Goal: Task Accomplishment & Management: Manage account settings

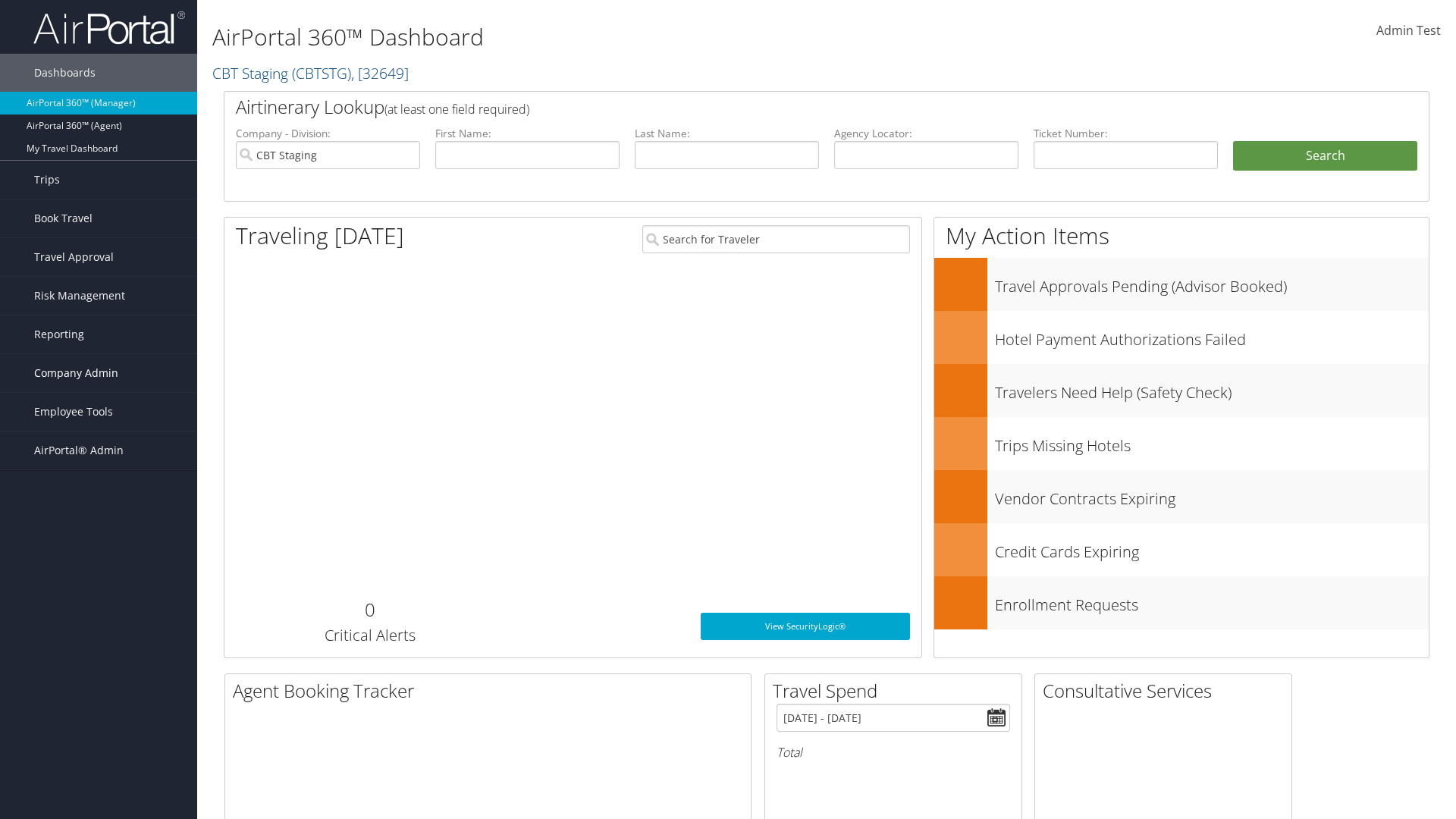
click at [99, 374] on span "Company Admin" at bounding box center [77, 374] width 84 height 38
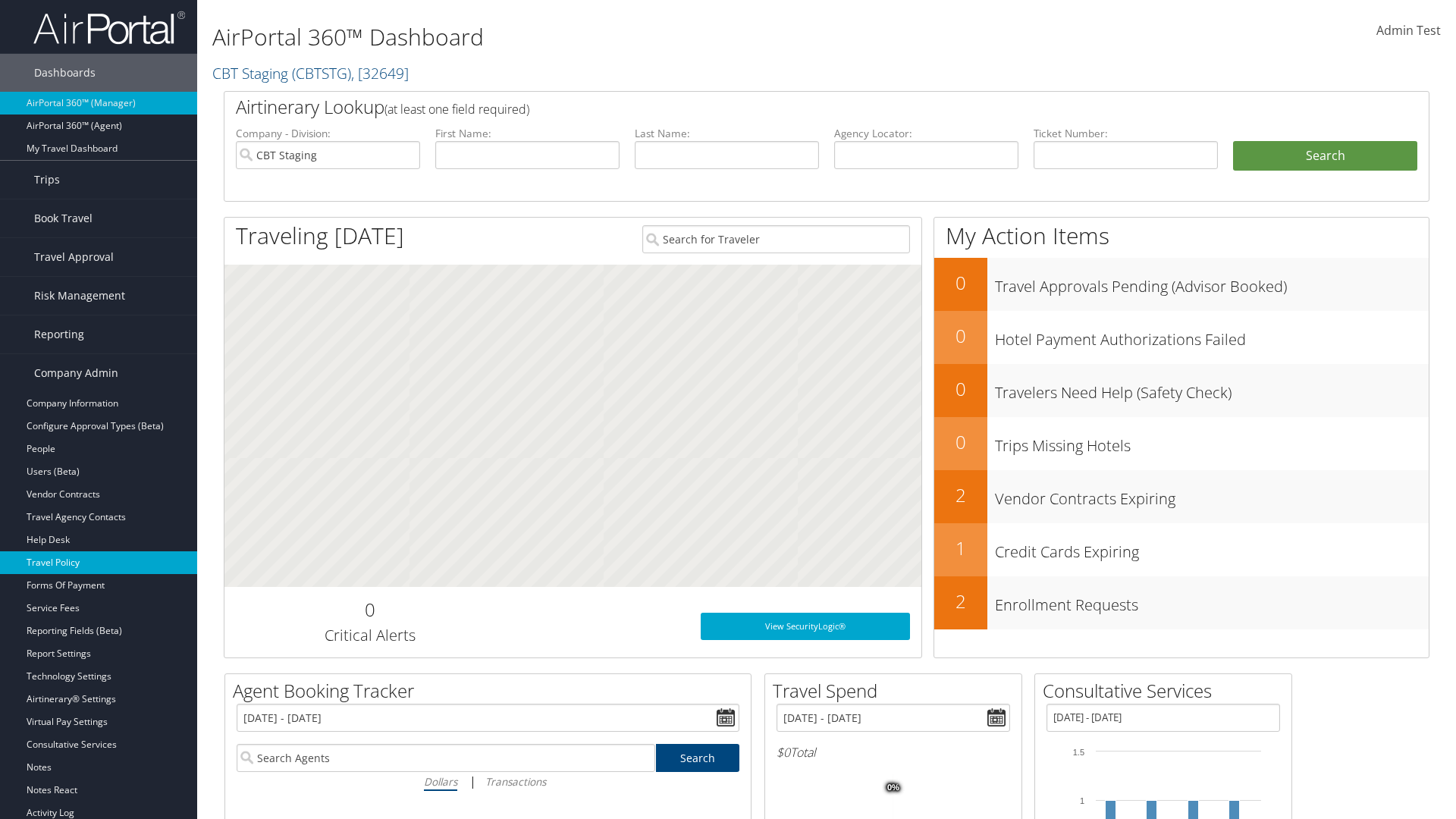
click at [99, 562] on link "Travel Policy" at bounding box center [99, 563] width 197 height 23
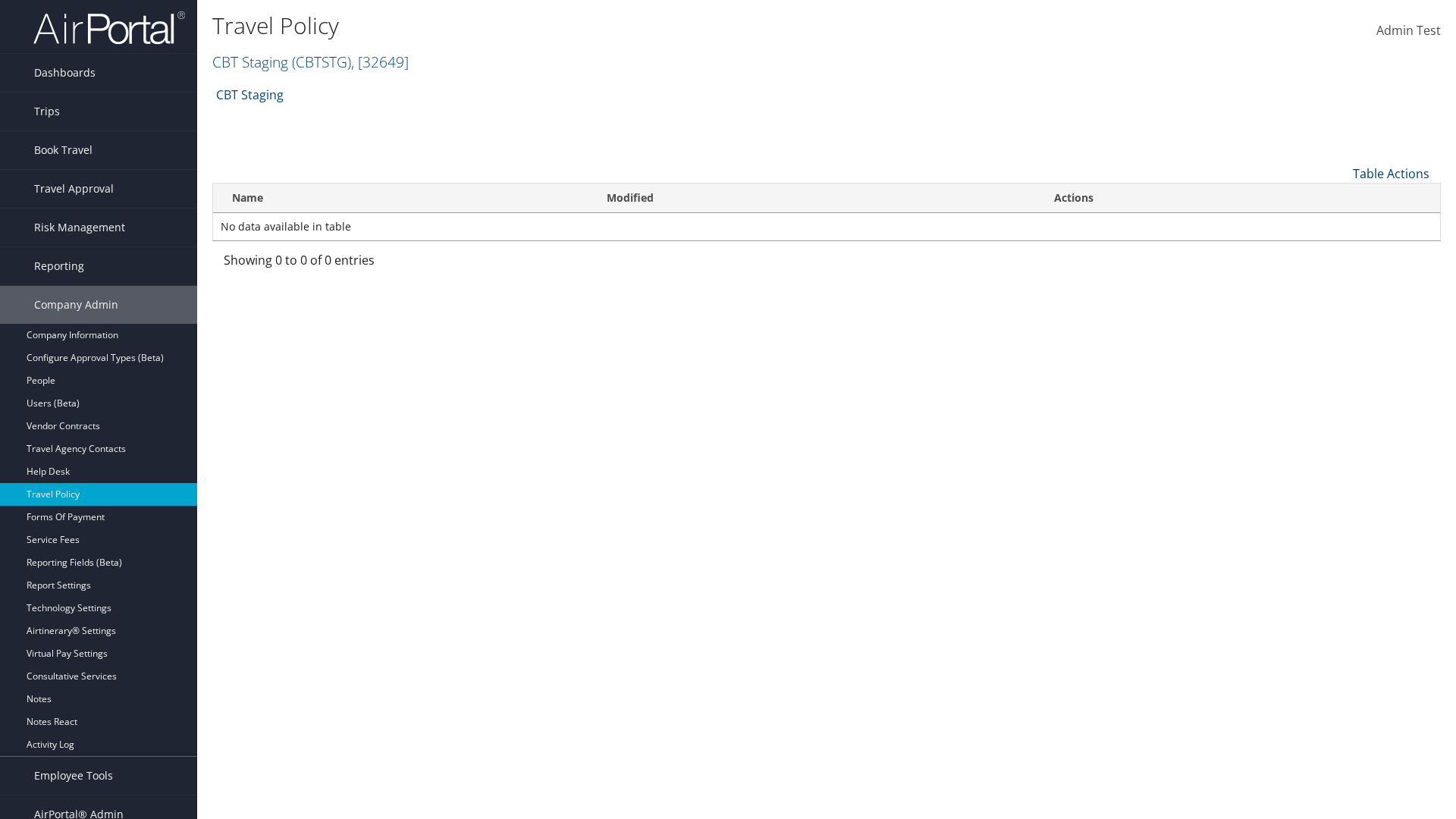
click at [1391, 173] on link "Table Actions" at bounding box center [1391, 173] width 77 height 16
click at [1340, 196] on link "Add New Policy" at bounding box center [1340, 196] width 199 height 26
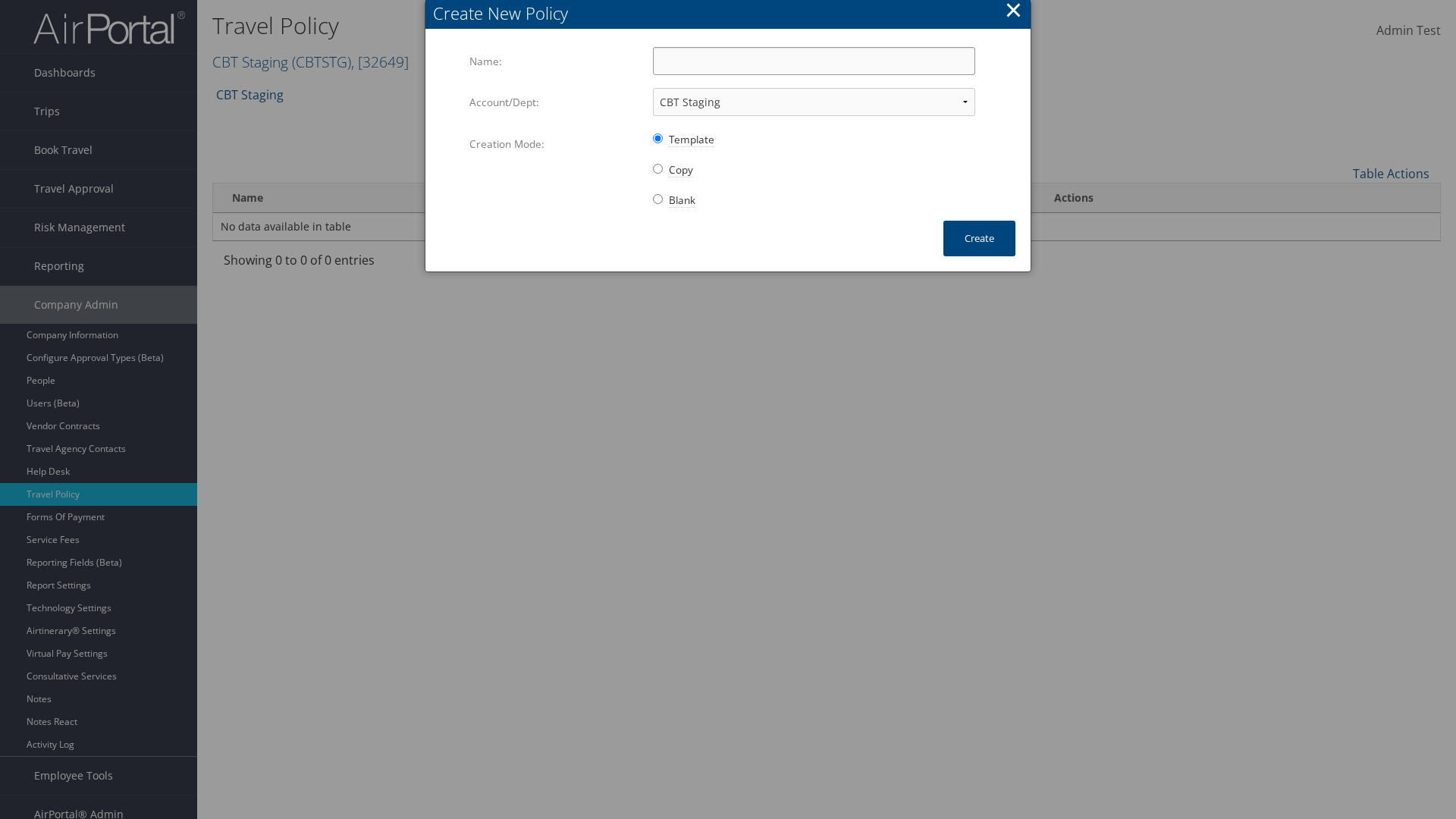
click at [814, 60] on input "Name:" at bounding box center [814, 60] width 322 height 28
type input "Auto Policy for 1139"
click at [979, 239] on button "Create" at bounding box center [979, 238] width 72 height 35
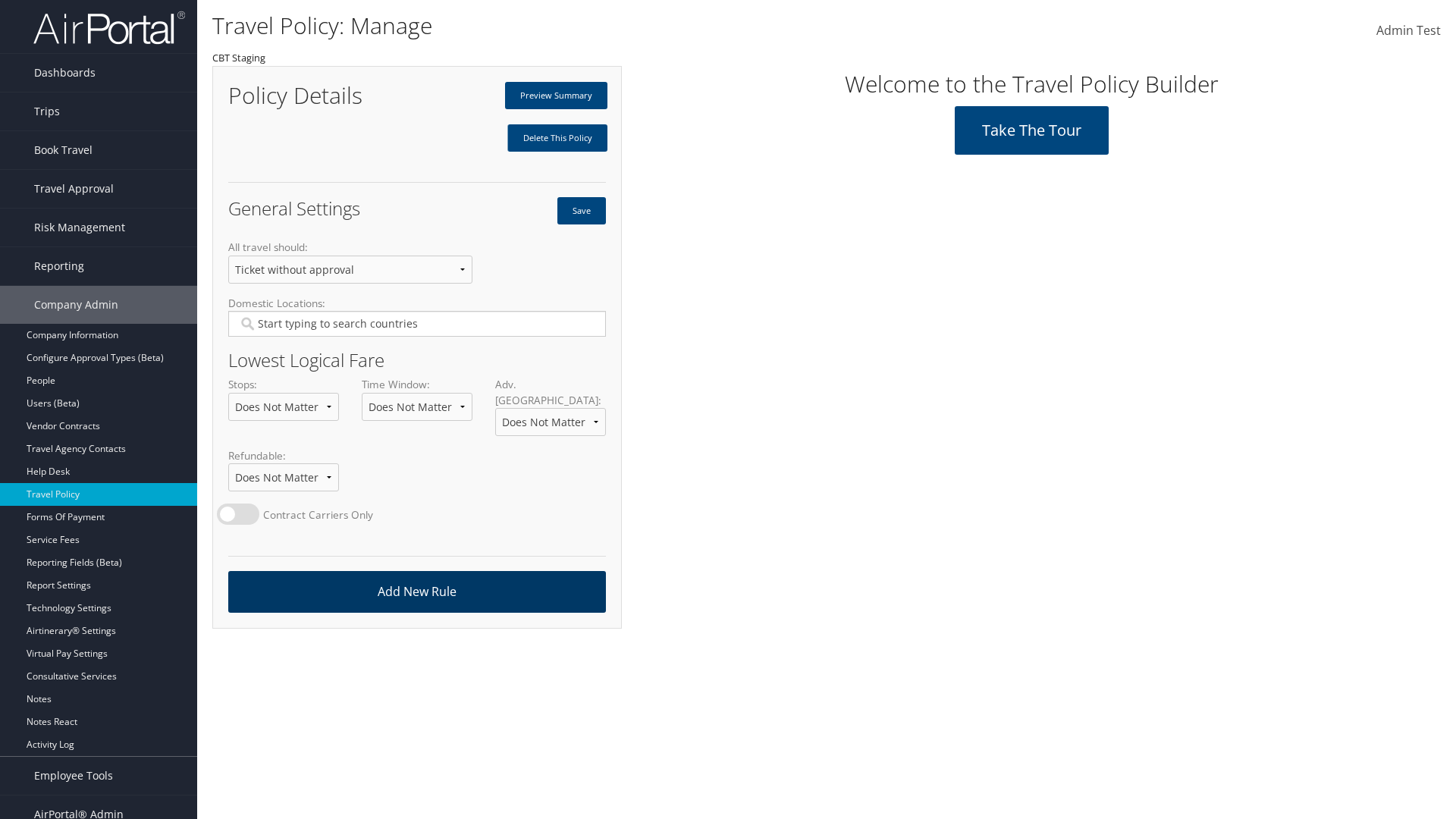
click at [417, 577] on link "Add New Rule" at bounding box center [417, 592] width 377 height 42
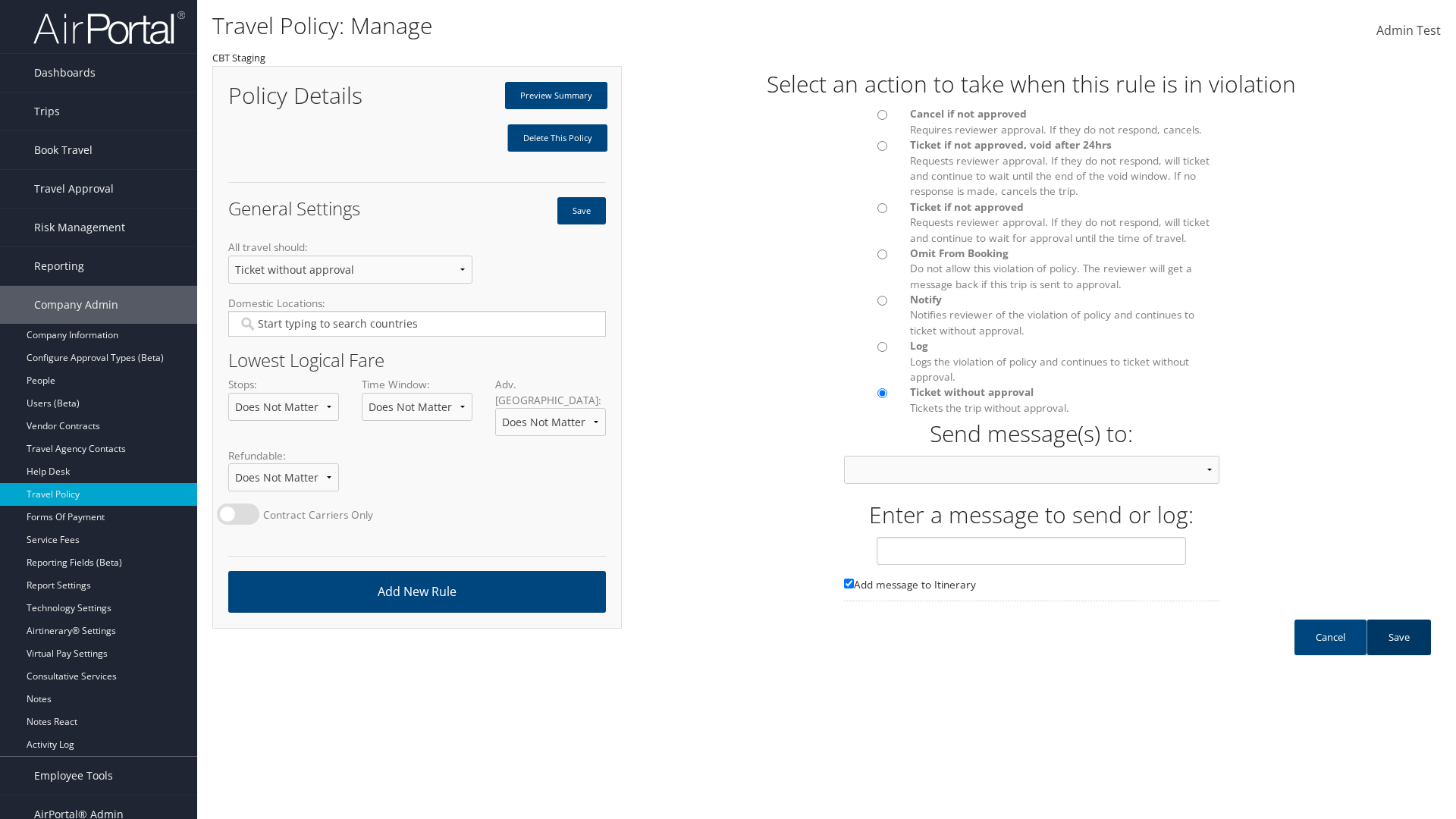
click at [1399, 652] on link "Save" at bounding box center [1399, 637] width 64 height 35
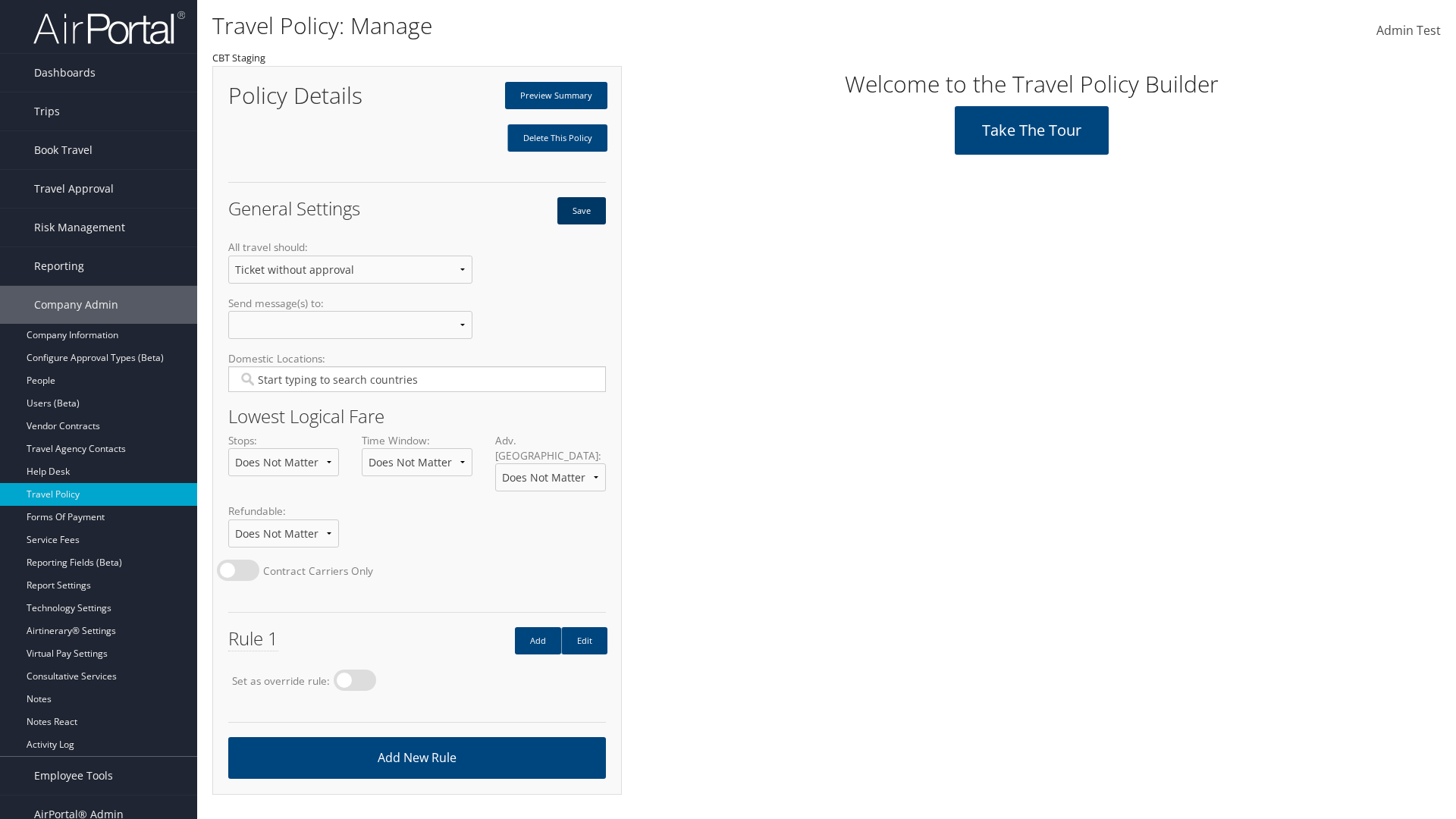
click at [580, 211] on button "Save" at bounding box center [581, 211] width 49 height 28
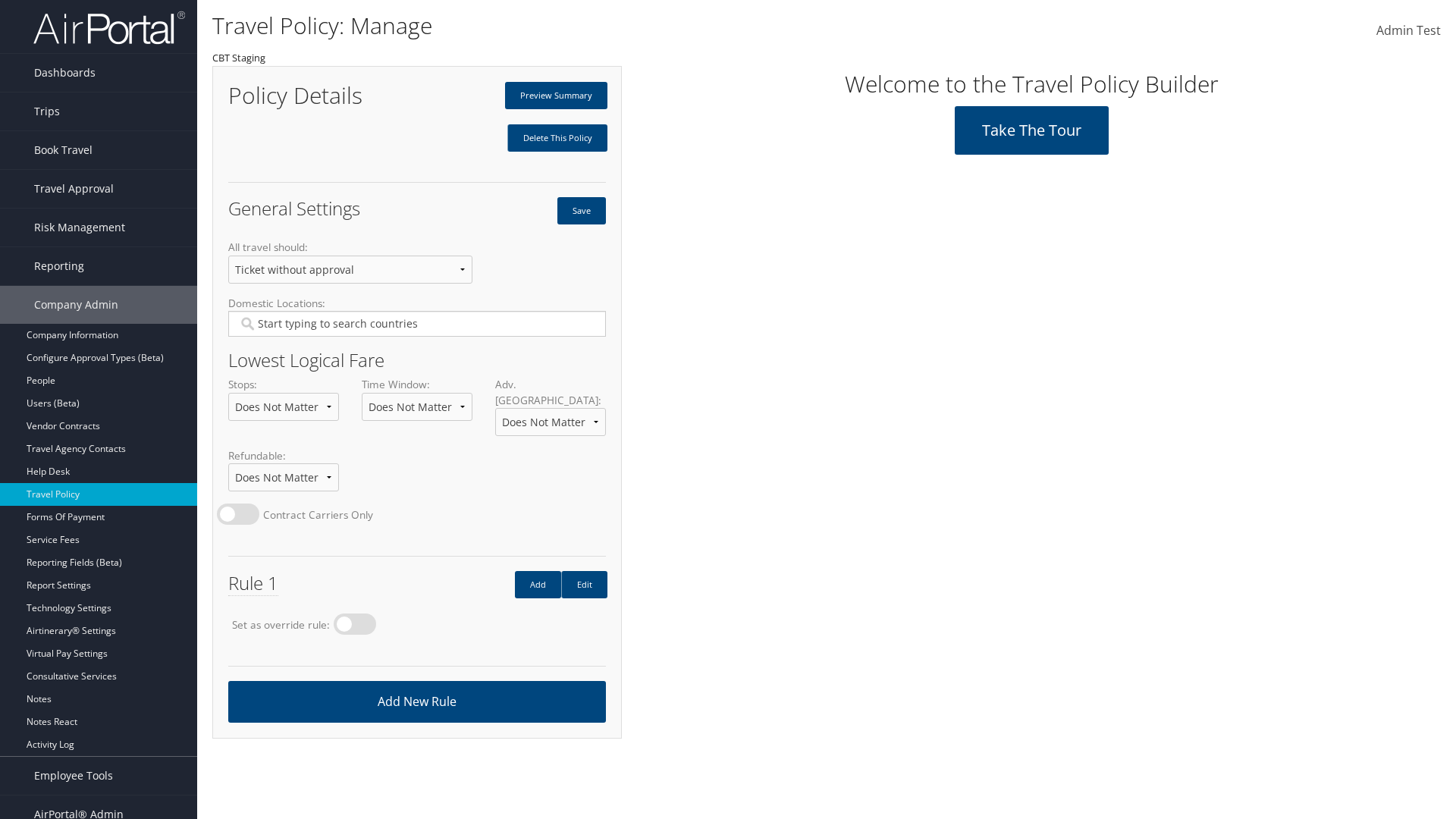
click at [359, 614] on label at bounding box center [354, 625] width 42 height 21
radio input "true"
click at [580, 211] on button "Save" at bounding box center [581, 211] width 49 height 28
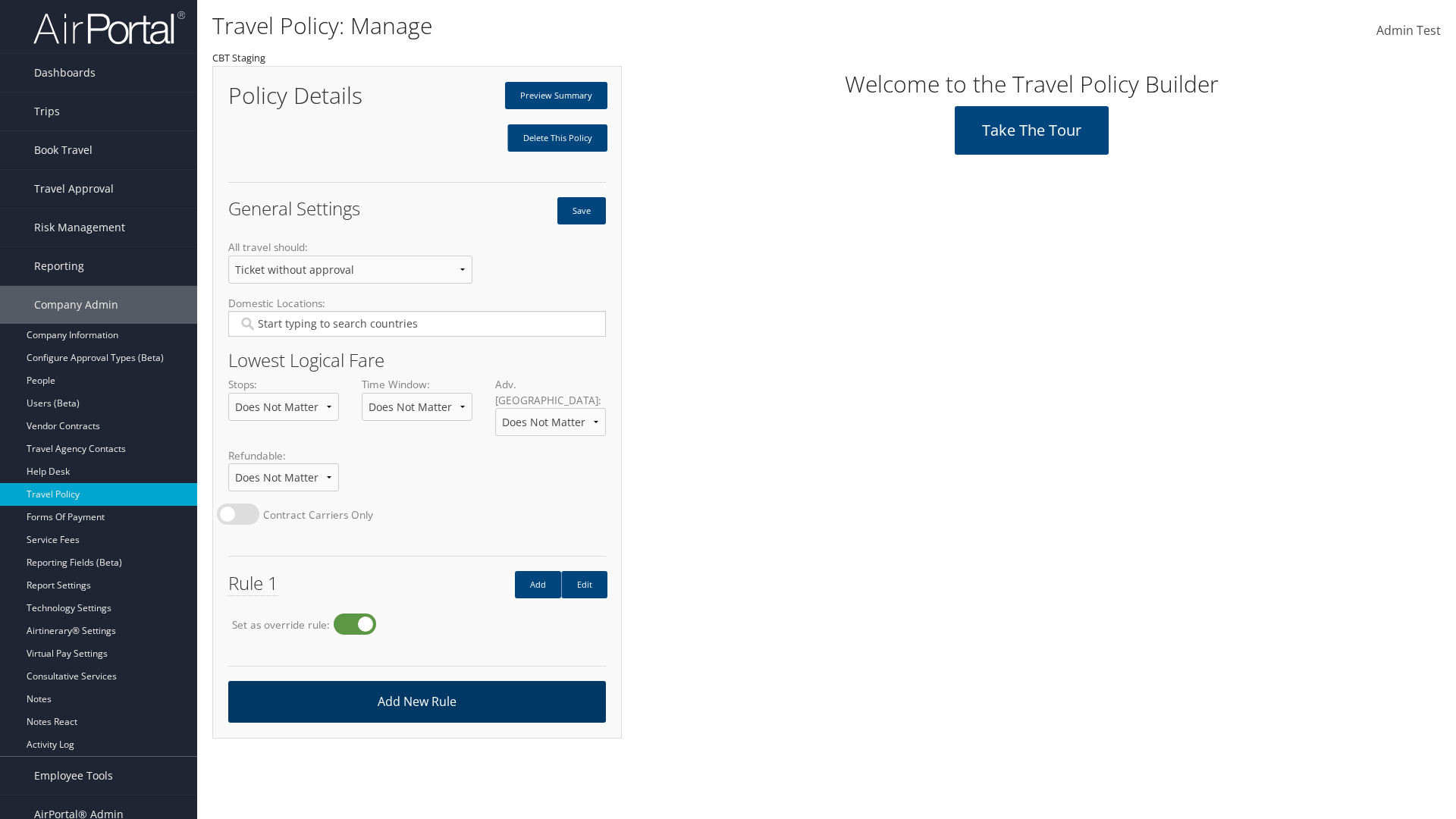
click at [417, 687] on link "Add New Rule" at bounding box center [417, 702] width 377 height 42
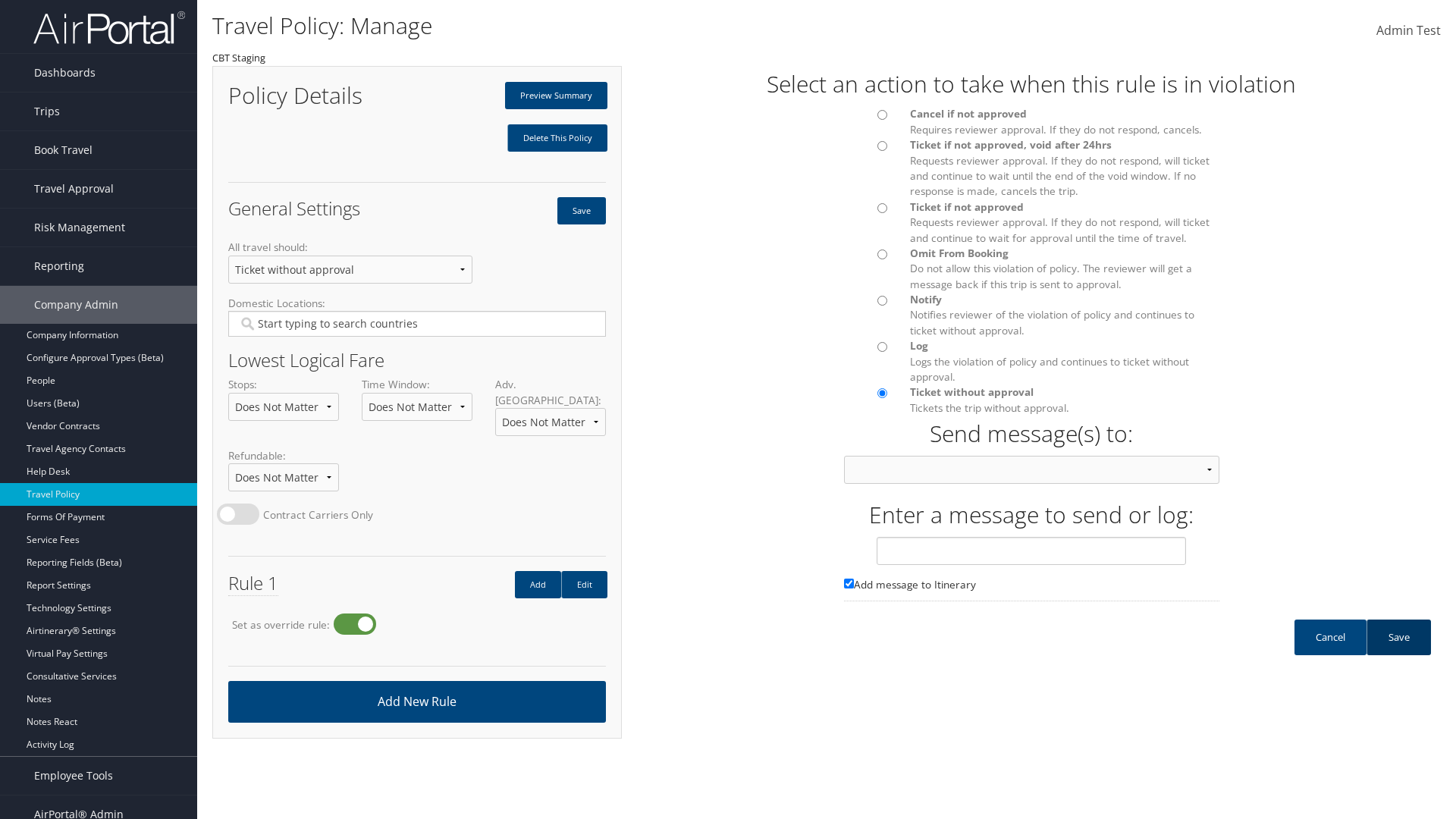
click at [1399, 652] on link "Save" at bounding box center [1399, 637] width 64 height 35
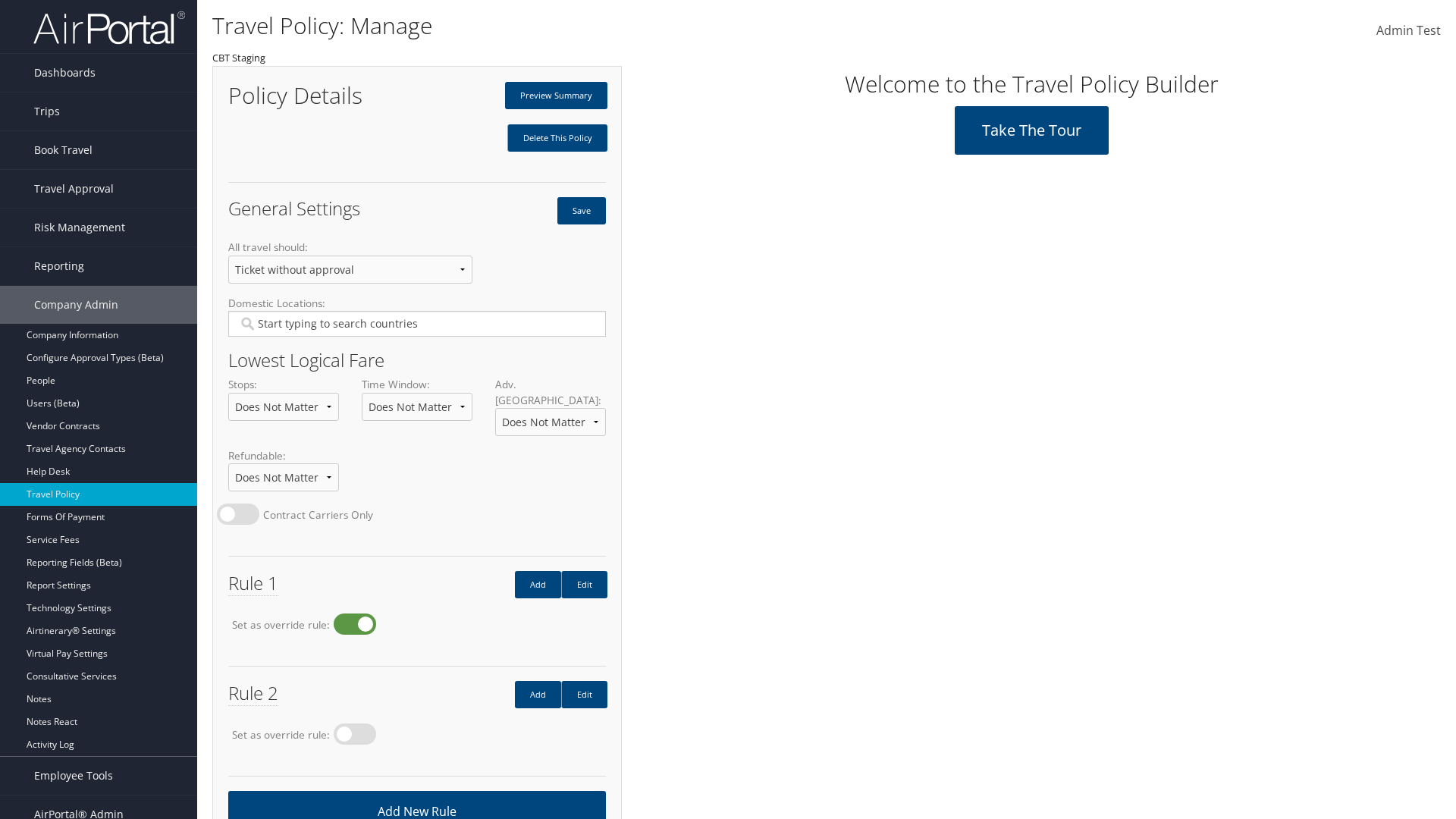
click at [359, 614] on label at bounding box center [354, 625] width 42 height 21
radio input "false"
click at [580, 211] on button "Save" at bounding box center [581, 211] width 49 height 28
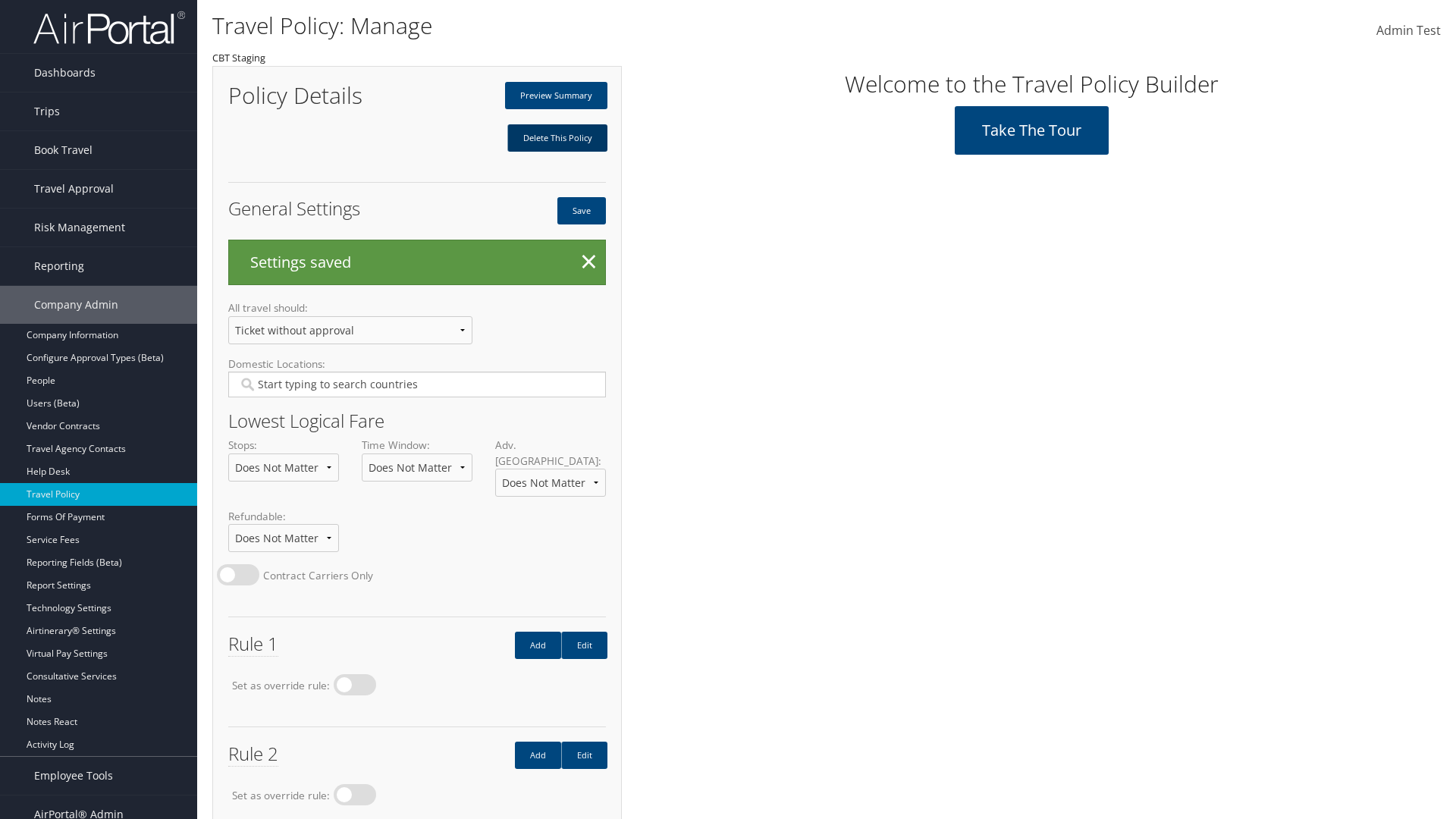
click at [557, 138] on link "Delete This Policy" at bounding box center [557, 138] width 101 height 28
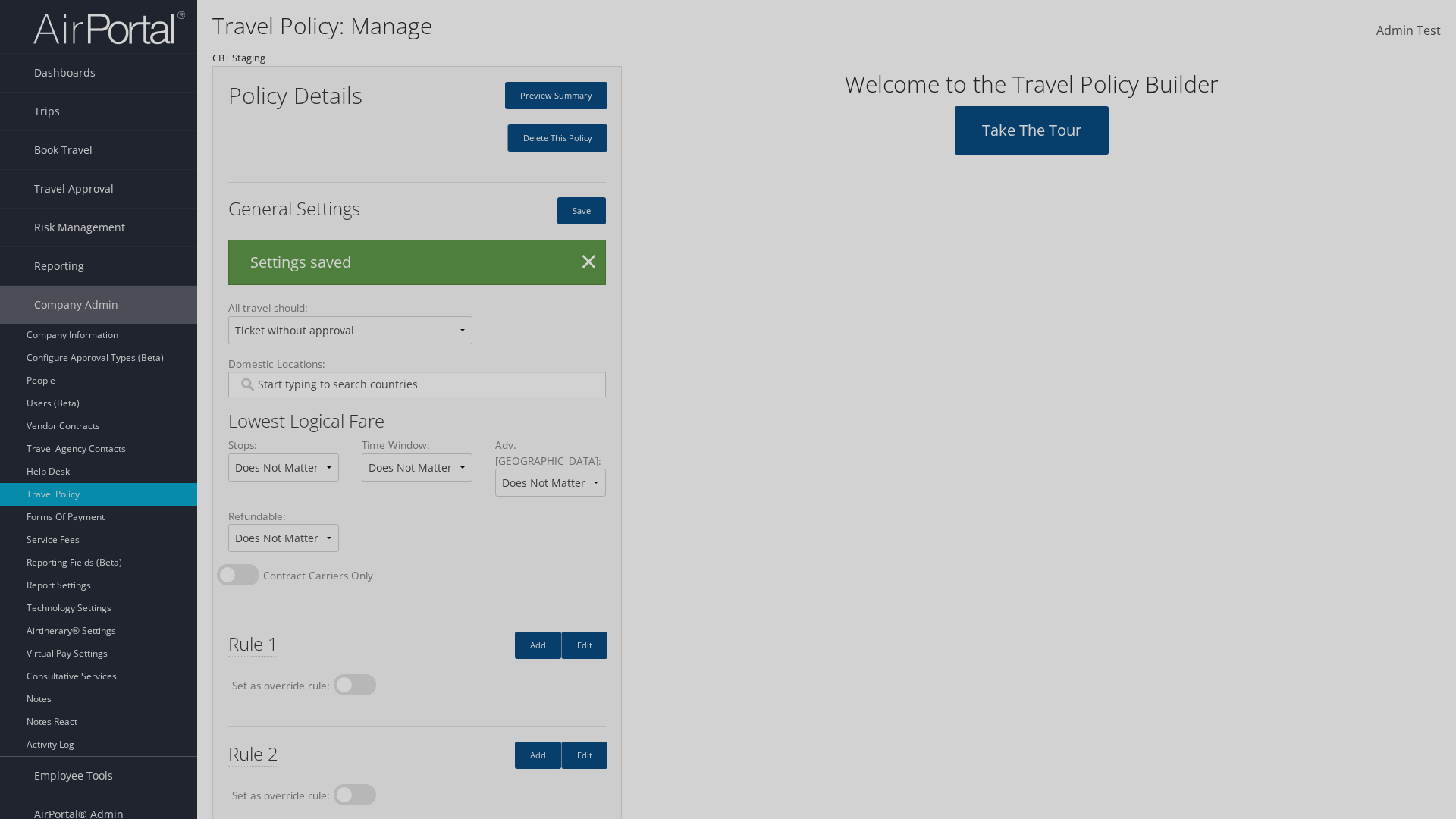
click at [0, 0] on input "Type YES to continue:" at bounding box center [0, 0] width 0 height 0
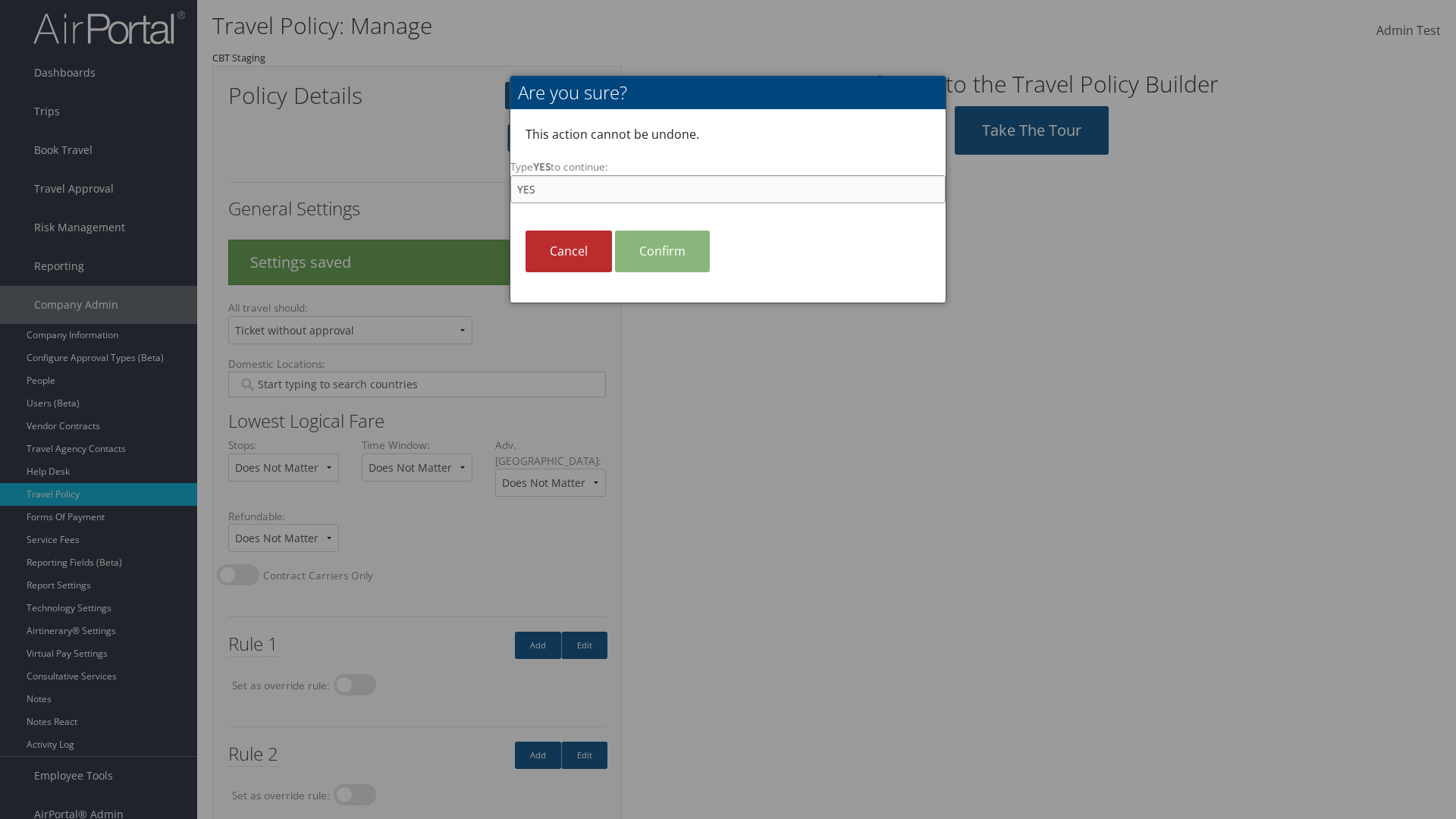
type input "YES"
click at [662, 251] on link "Confirm" at bounding box center [662, 252] width 95 height 42
